Goal: Obtain resource: Obtain resource

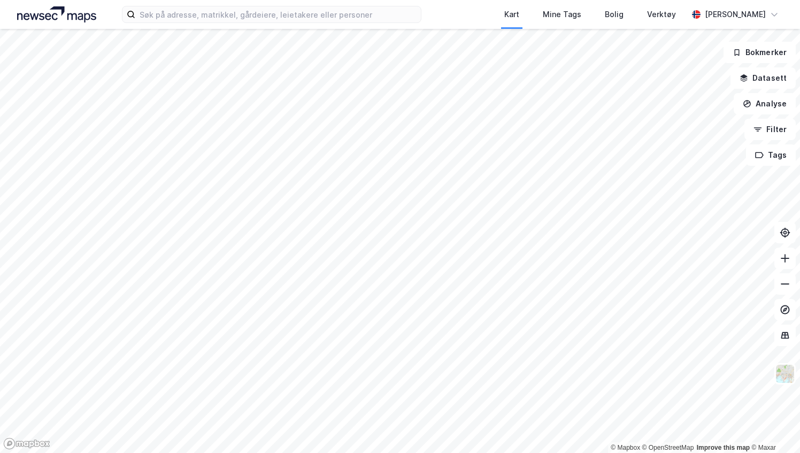
click at [437, 453] on html "Kart Mine Tags Bolig Verktøy [PERSON_NAME] © Mapbox © OpenStreetMap Improve thi…" at bounding box center [400, 226] width 800 height 453
click at [792, 260] on button at bounding box center [785, 258] width 21 height 21
click at [785, 257] on icon at bounding box center [785, 258] width 1 height 9
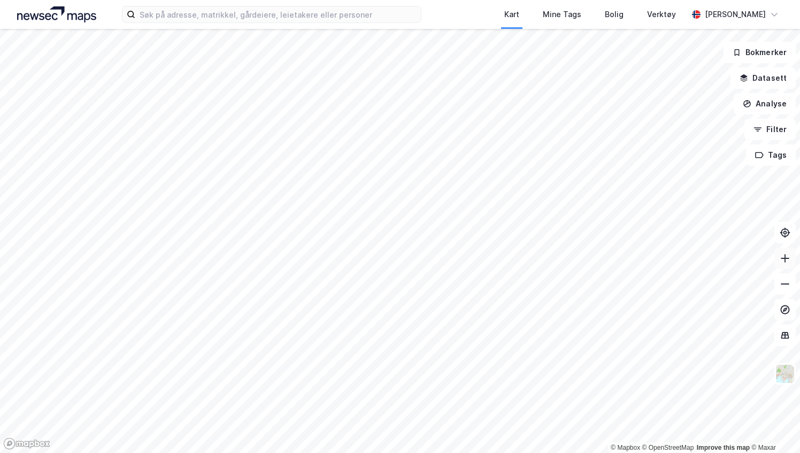
click at [785, 257] on icon at bounding box center [785, 258] width 1 height 9
click at [794, 265] on button at bounding box center [785, 258] width 21 height 21
click at [783, 292] on button at bounding box center [785, 283] width 21 height 21
click at [783, 291] on button at bounding box center [785, 283] width 21 height 21
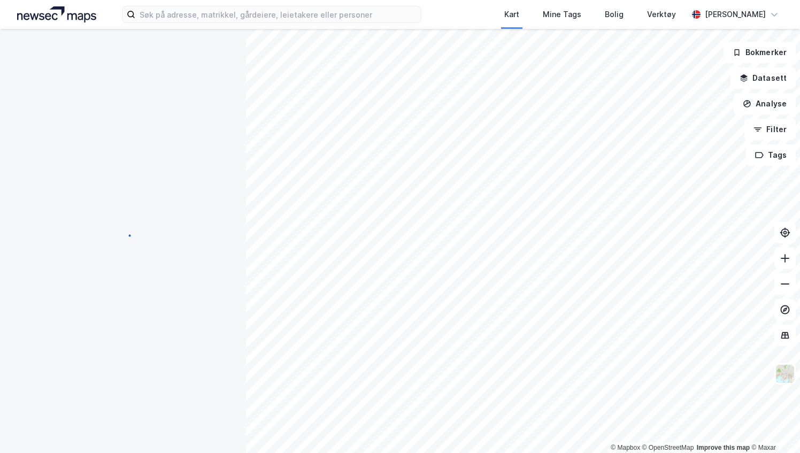
scroll to position [10, 0]
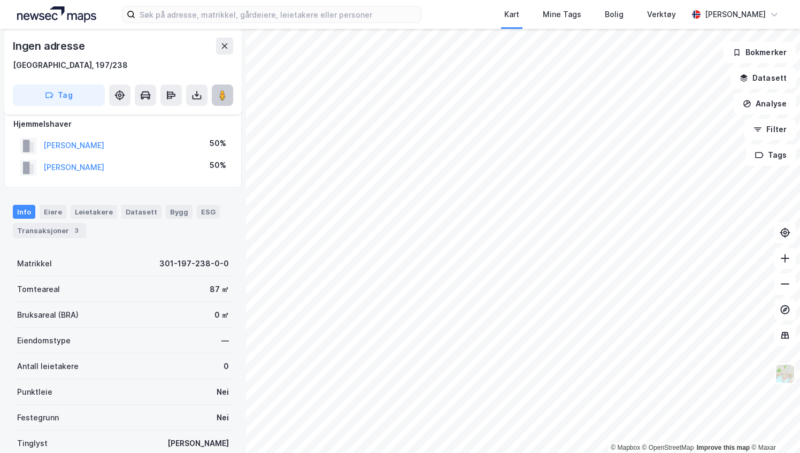
click at [231, 104] on button at bounding box center [222, 95] width 21 height 21
click at [199, 103] on button at bounding box center [196, 95] width 21 height 21
click at [162, 114] on div "Last ned grunnbok" at bounding box center [144, 116] width 62 height 9
click at [794, 286] on button at bounding box center [785, 283] width 21 height 21
click at [792, 258] on button at bounding box center [785, 258] width 21 height 21
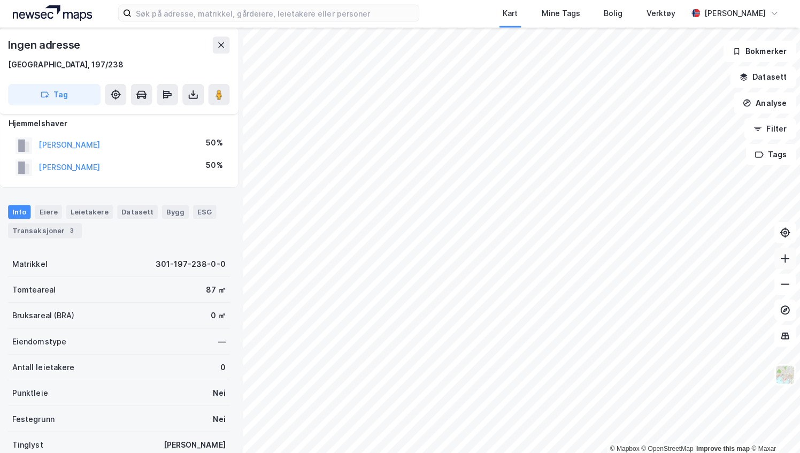
scroll to position [0, 0]
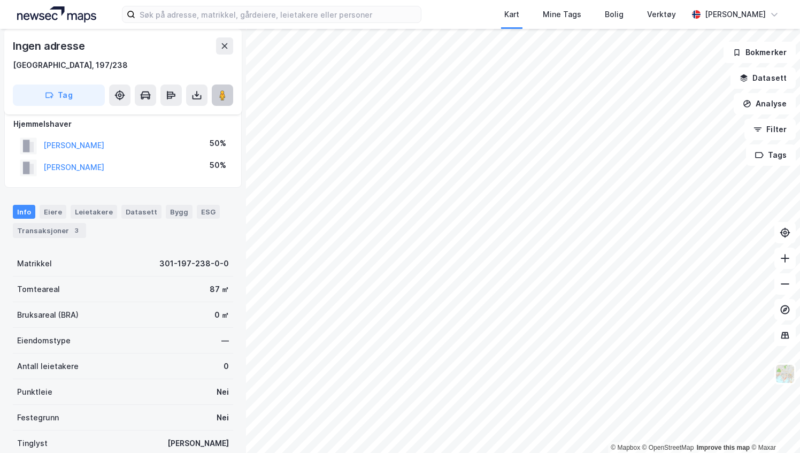
click at [223, 96] on image at bounding box center [222, 95] width 6 height 11
